Goal: Information Seeking & Learning: Learn about a topic

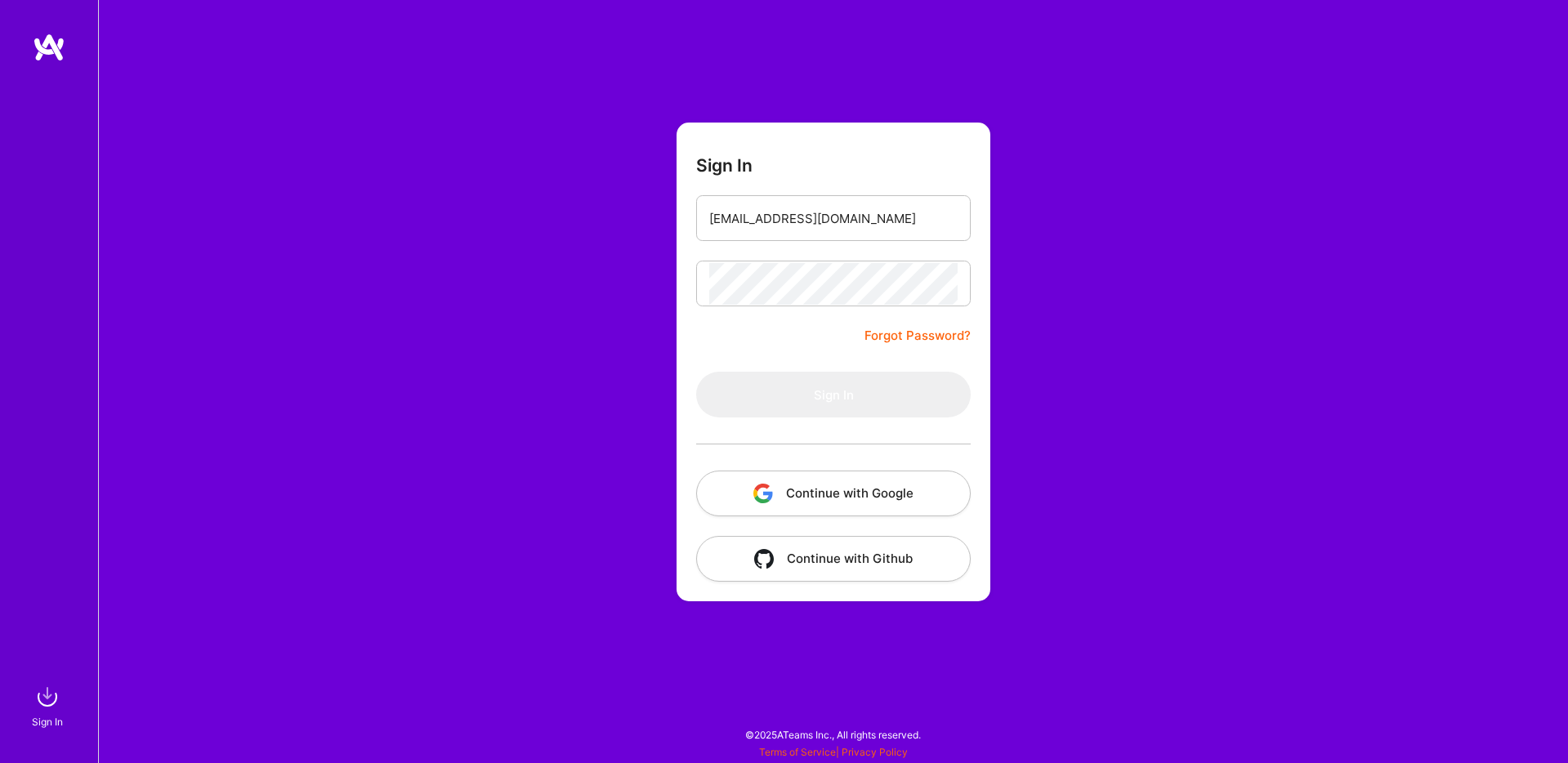
click at [848, 168] on form "Sign In [EMAIL_ADDRESS][DOMAIN_NAME] Forgot Password? Sign In Continue with Goo…" at bounding box center [834, 362] width 314 height 479
click at [825, 229] on input "[EMAIL_ADDRESS][DOMAIN_NAME]" at bounding box center [833, 218] width 248 height 42
click at [732, 351] on form "Sign In [EMAIL_ADDRESS][DOMAIN_NAME] Forgot Password? Sign In Continue with Goo…" at bounding box center [834, 362] width 314 height 479
click at [786, 219] on input "email" at bounding box center [833, 218] width 248 height 42
type input "[EMAIL_ADDRESS][DOMAIN_NAME]"
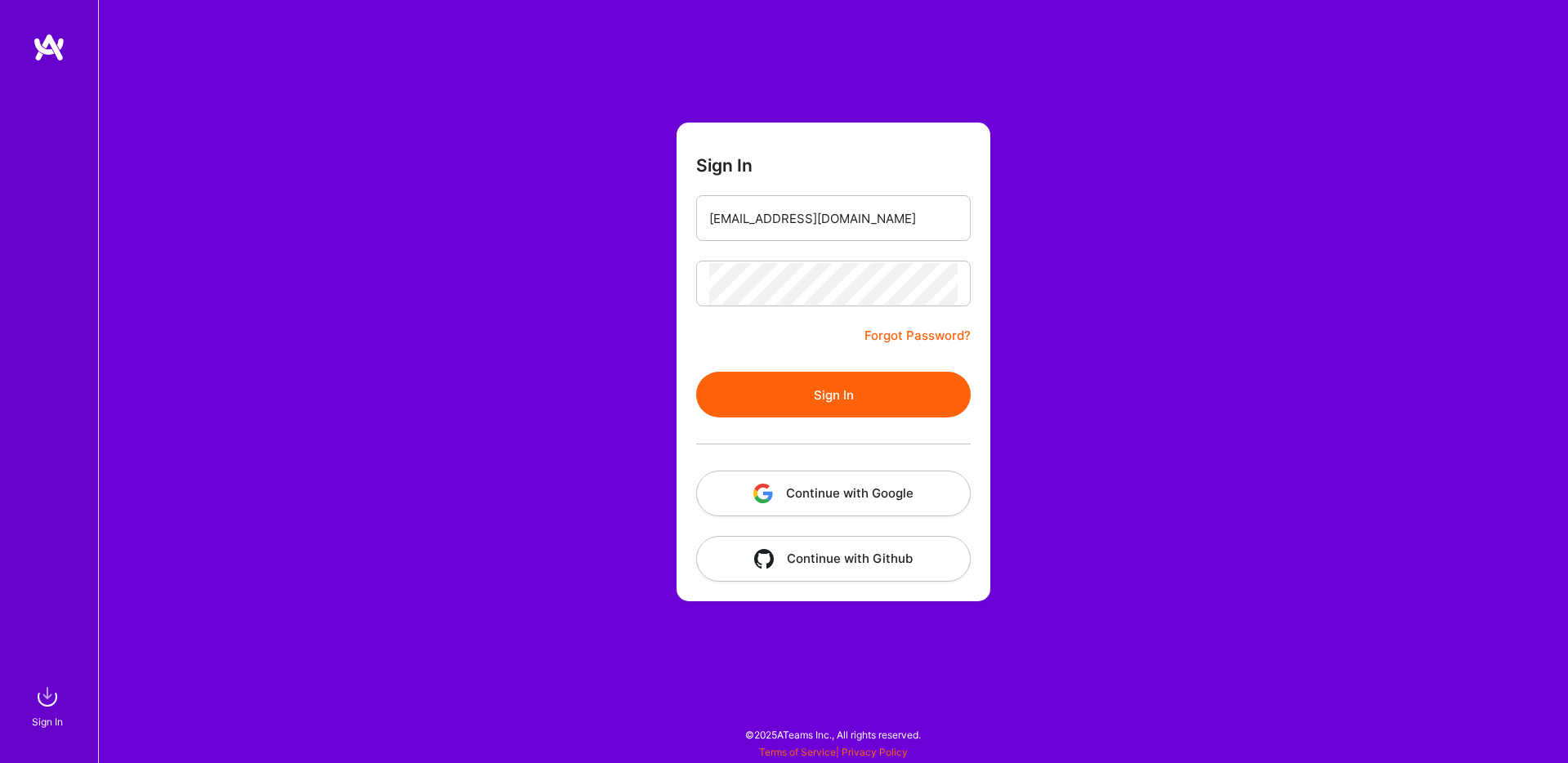
click at [803, 372] on button "Sign In" at bounding box center [834, 395] width 275 height 46
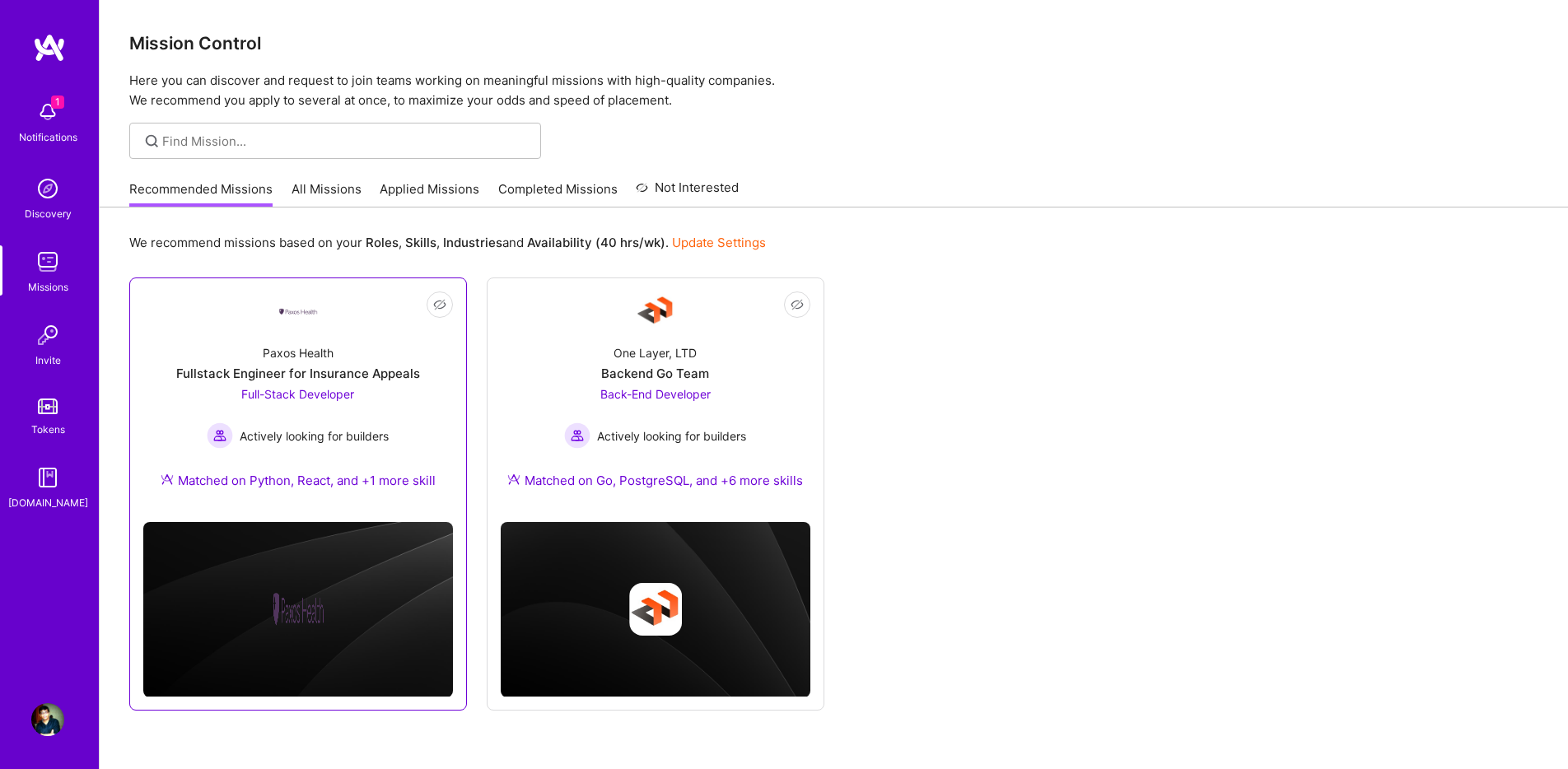
click at [396, 430] on div "Paxos Health Fullstack Engineer for Insurance Appeals Full-Stack Developer Acti…" at bounding box center [298, 419] width 309 height 178
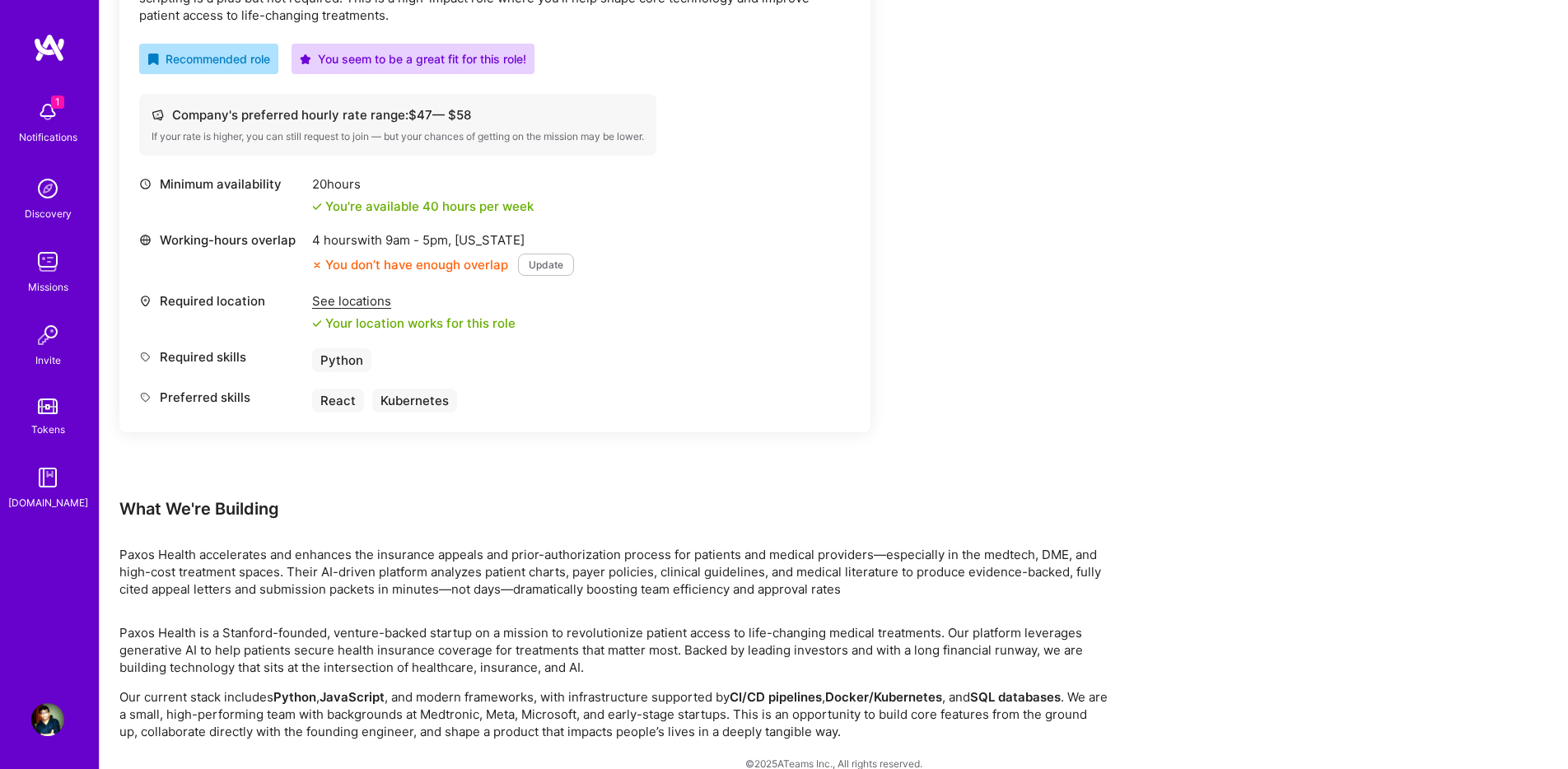
scroll to position [692, 0]
